Goal: Task Accomplishment & Management: Manage account settings

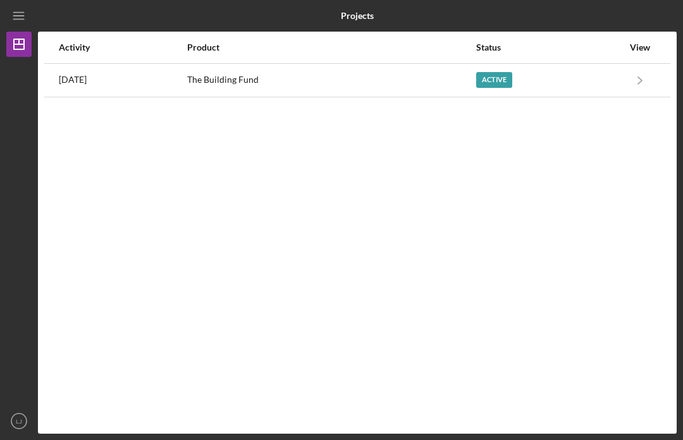
scroll to position [44, 0]
click at [496, 72] on div "Active" at bounding box center [494, 80] width 36 height 16
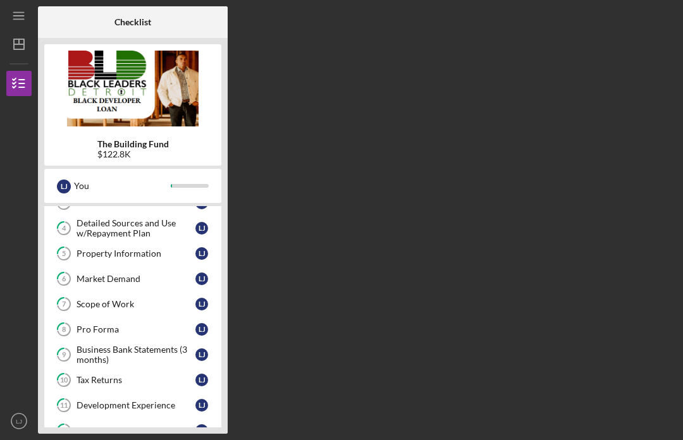
scroll to position [120, 0]
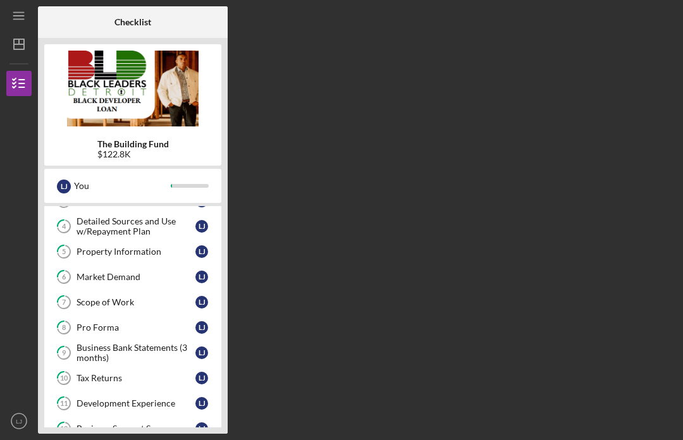
click at [169, 297] on div "Scope of Work" at bounding box center [136, 302] width 119 height 10
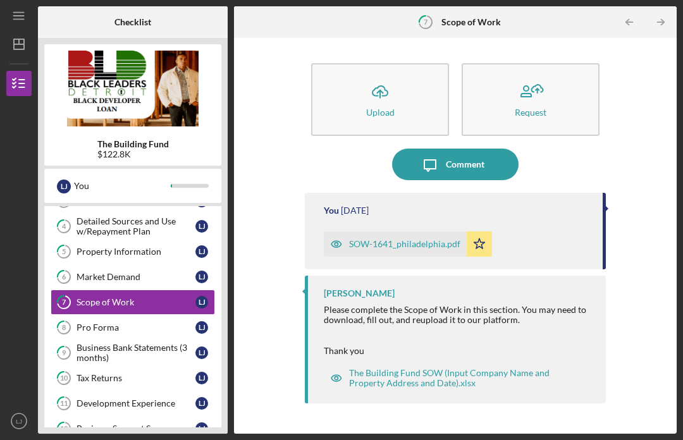
click at [394, 76] on icon "Icon/Upload" at bounding box center [380, 92] width 32 height 32
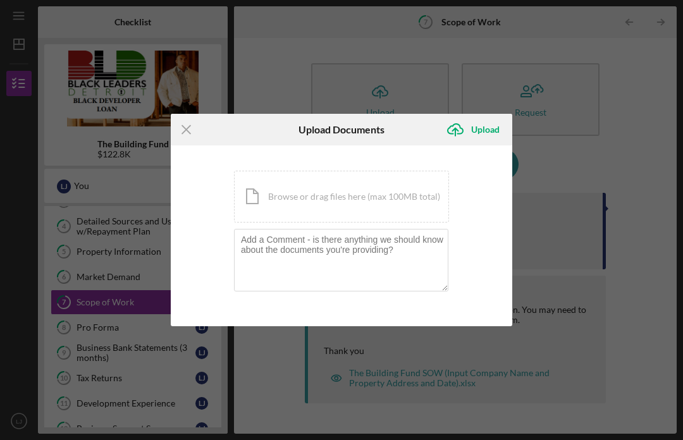
click at [350, 197] on div "Icon/Document Browse or drag files here (max 100MB total) Tap to choose files o…" at bounding box center [341, 197] width 215 height 52
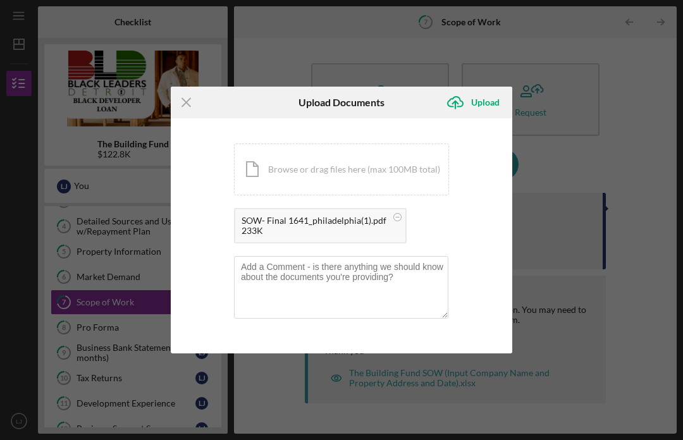
click at [487, 102] on div "Upload" at bounding box center [485, 102] width 28 height 25
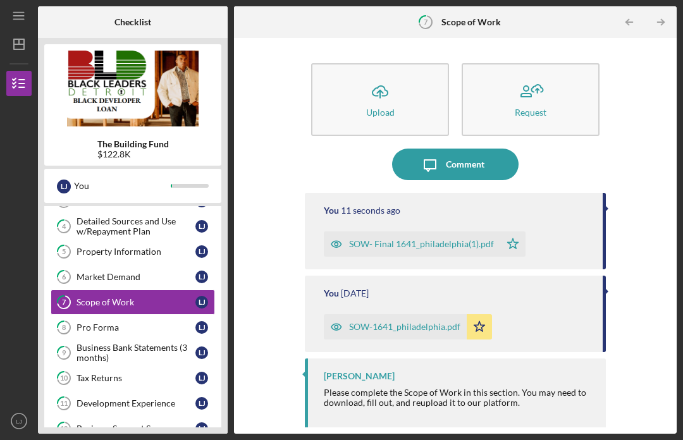
click at [126, 322] on div "Pro Forma" at bounding box center [136, 327] width 119 height 10
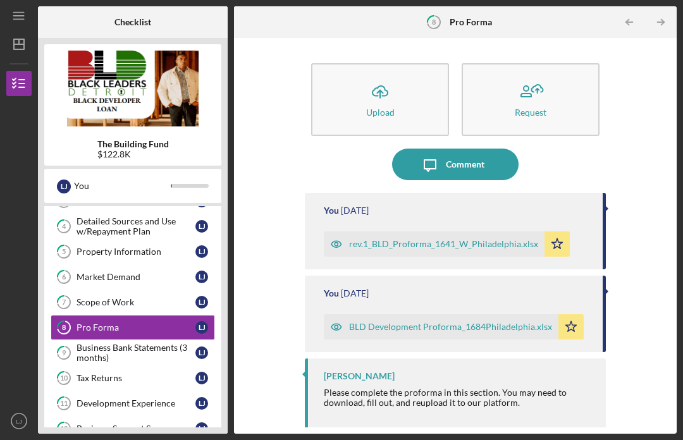
click at [389, 76] on icon "Icon/Upload" at bounding box center [380, 92] width 32 height 32
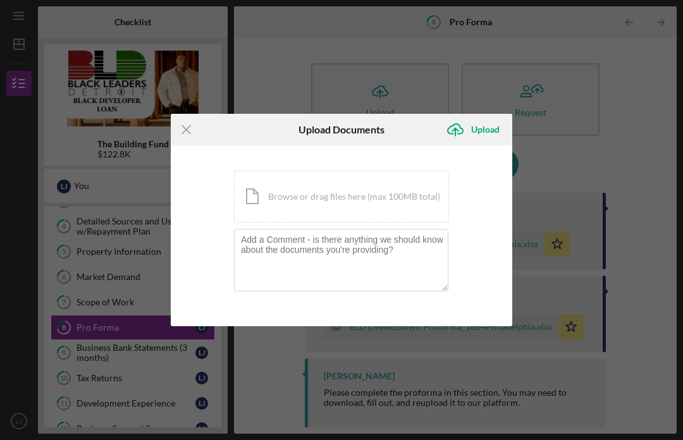
click at [371, 197] on div "Icon/Document Browse or drag files here (max 100MB total) Tap to choose files o…" at bounding box center [341, 197] width 215 height 52
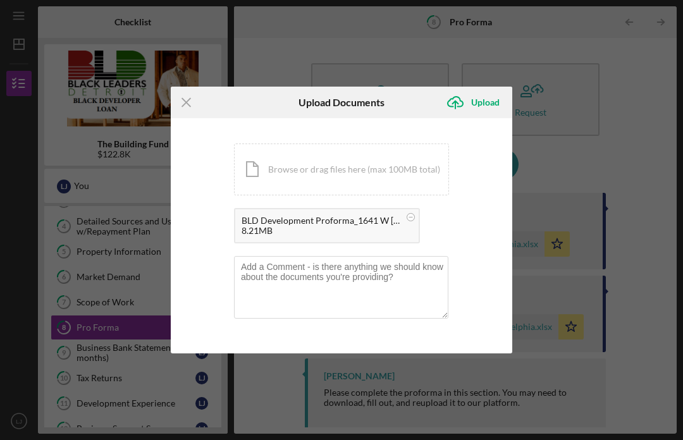
click at [490, 102] on div "Upload" at bounding box center [485, 102] width 28 height 25
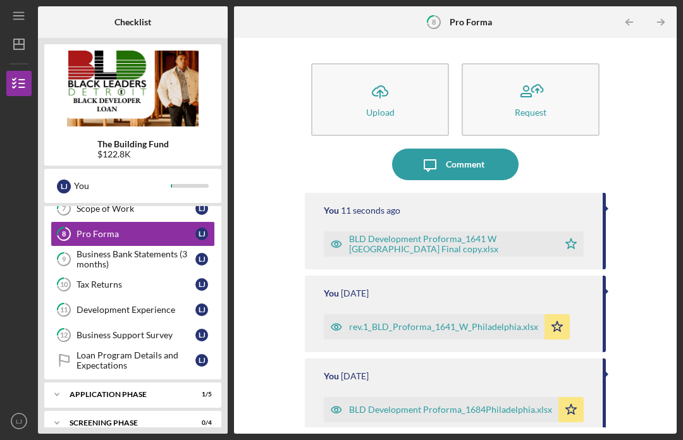
scroll to position [213, 0]
click at [155, 391] on div "Application Phase" at bounding box center [125, 395] width 111 height 8
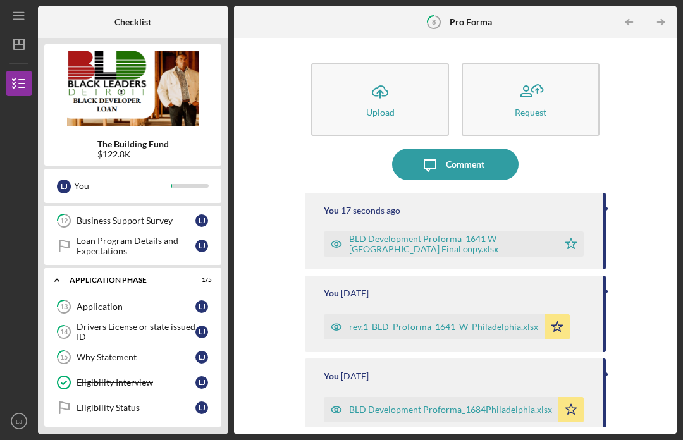
scroll to position [330, 0]
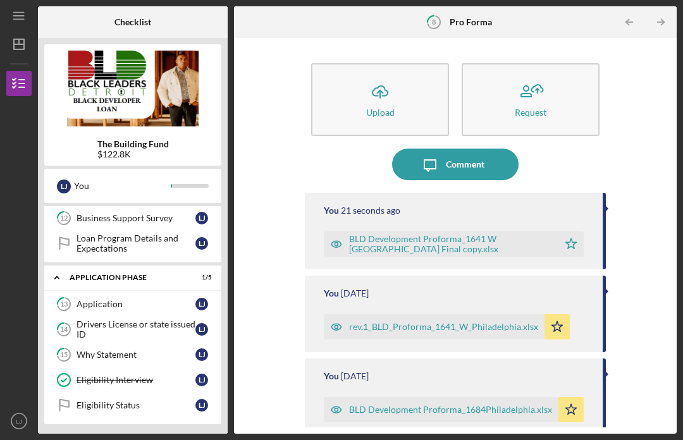
click at [118, 393] on link "Eligibility Status Eligibility Status [PERSON_NAME]" at bounding box center [133, 405] width 164 height 25
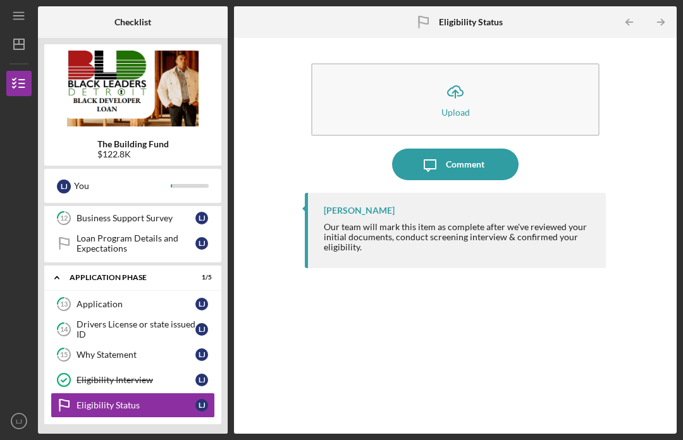
click at [147, 436] on div "Screening Phase" at bounding box center [125, 440] width 111 height 8
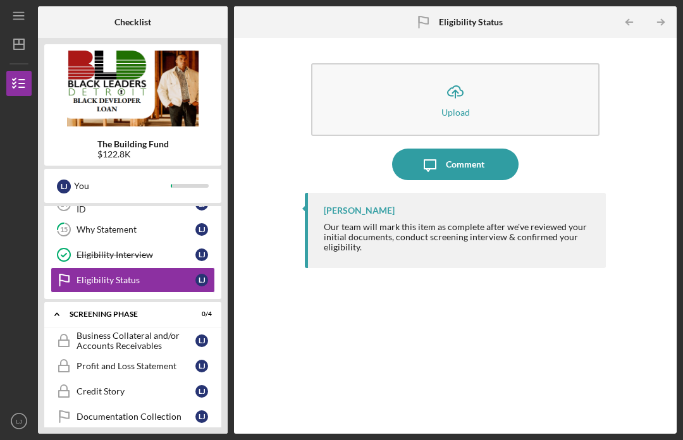
scroll to position [455, 0]
